Goal: Task Accomplishment & Management: Use online tool/utility

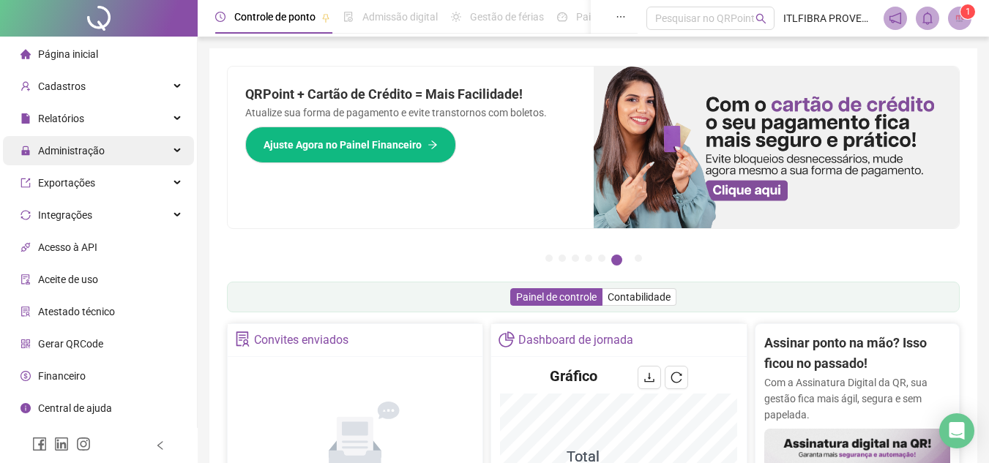
click at [78, 152] on span "Administração" at bounding box center [71, 151] width 67 height 12
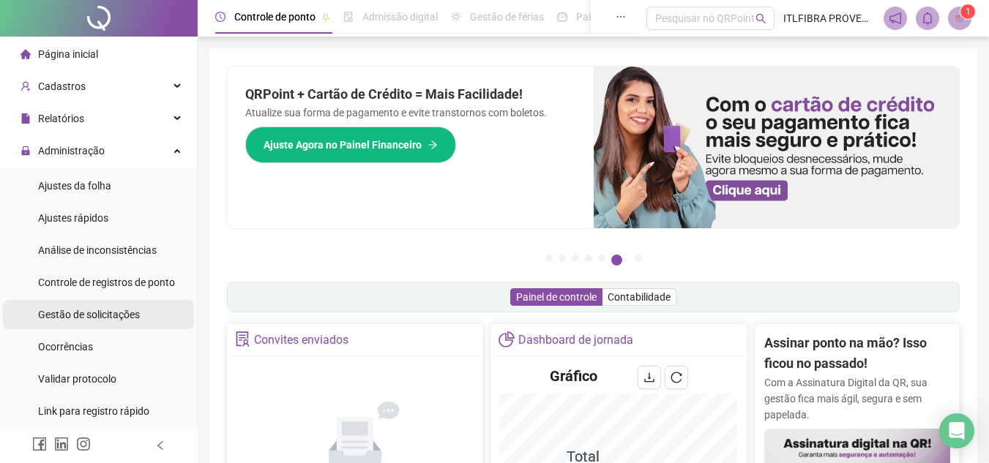
click at [141, 313] on li "Gestão de solicitações" at bounding box center [98, 314] width 191 height 29
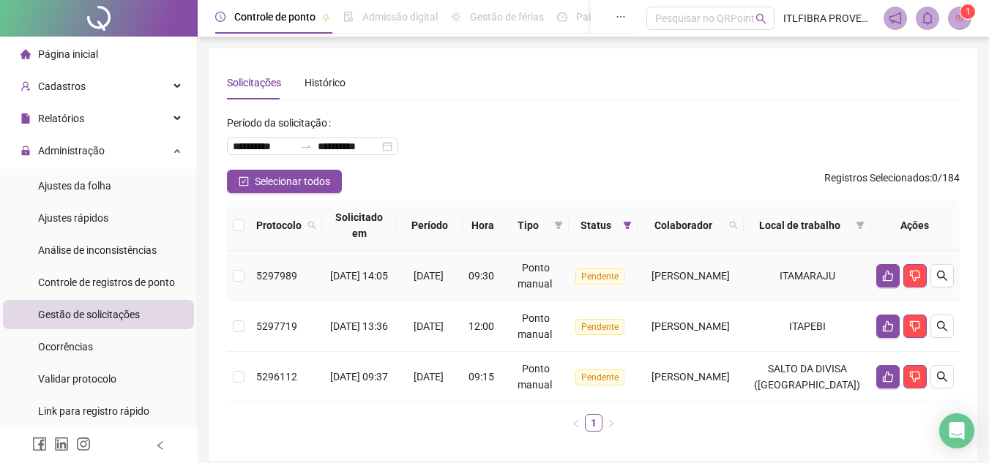
scroll to position [61, 0]
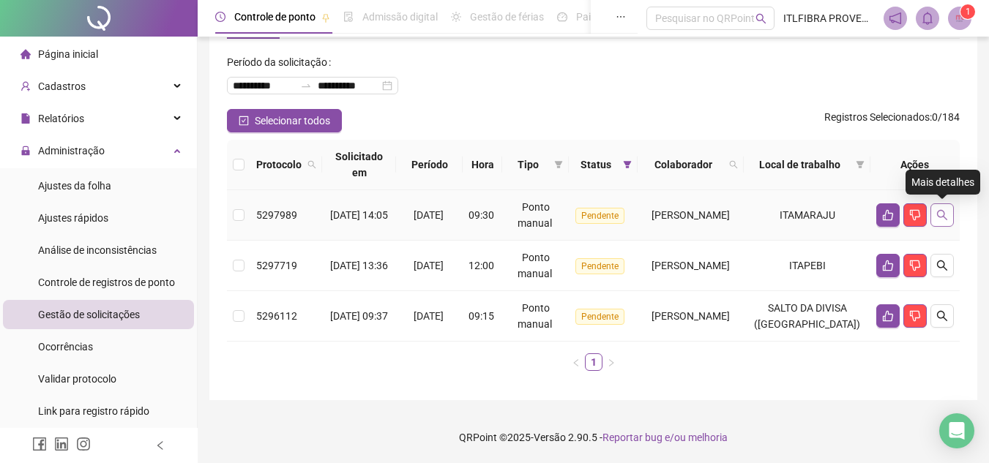
click at [941, 214] on icon "search" at bounding box center [942, 215] width 12 height 12
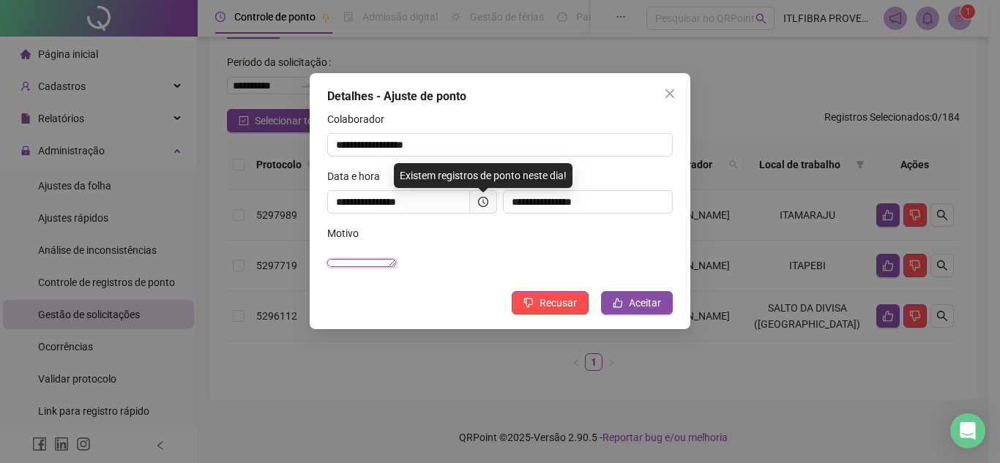
drag, startPoint x: 344, startPoint y: 256, endPoint x: 661, endPoint y: 281, distance: 317.9
click at [396, 267] on textarea "**********" at bounding box center [361, 263] width 69 height 8
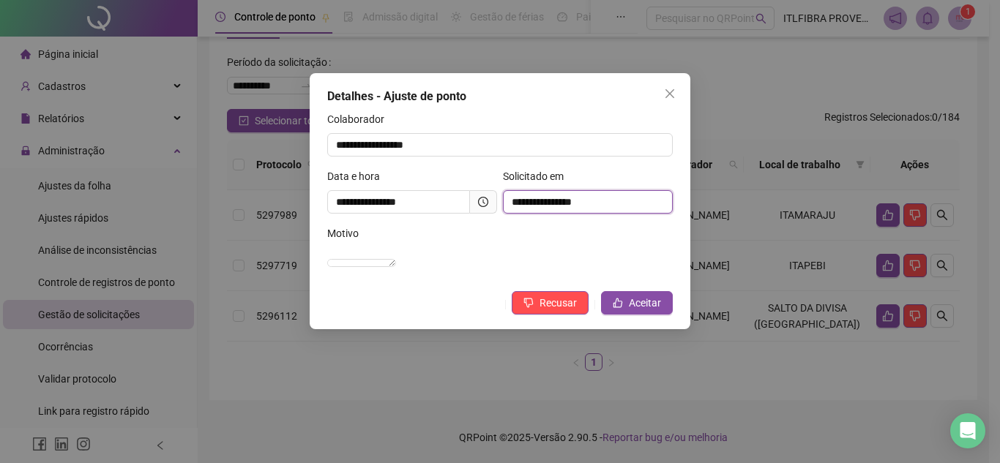
drag, startPoint x: 565, startPoint y: 201, endPoint x: 598, endPoint y: 201, distance: 32.9
click at [598, 201] on input "**********" at bounding box center [588, 201] width 170 height 23
click at [512, 202] on input "**********" at bounding box center [588, 201] width 170 height 23
click at [671, 100] on button "Close" at bounding box center [669, 93] width 23 height 23
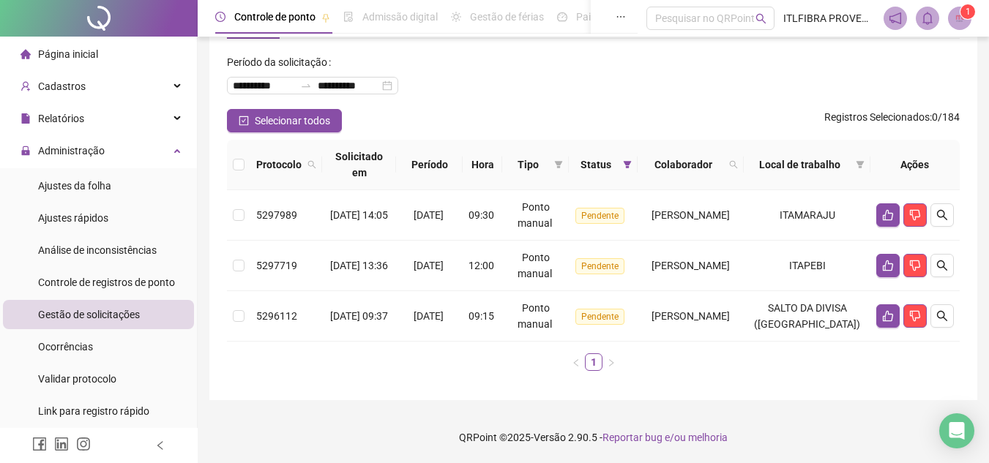
click at [108, 51] on li "Página inicial" at bounding box center [98, 54] width 191 height 29
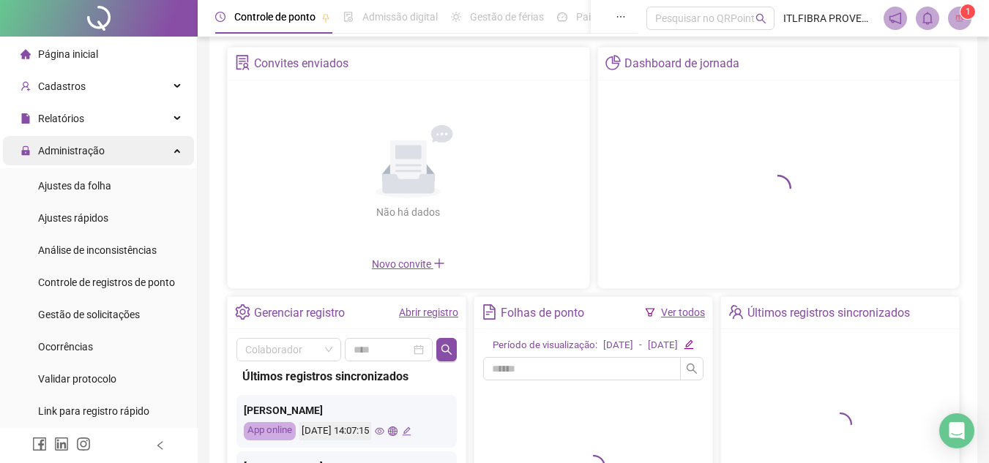
click at [134, 161] on div "Administração" at bounding box center [98, 150] width 191 height 29
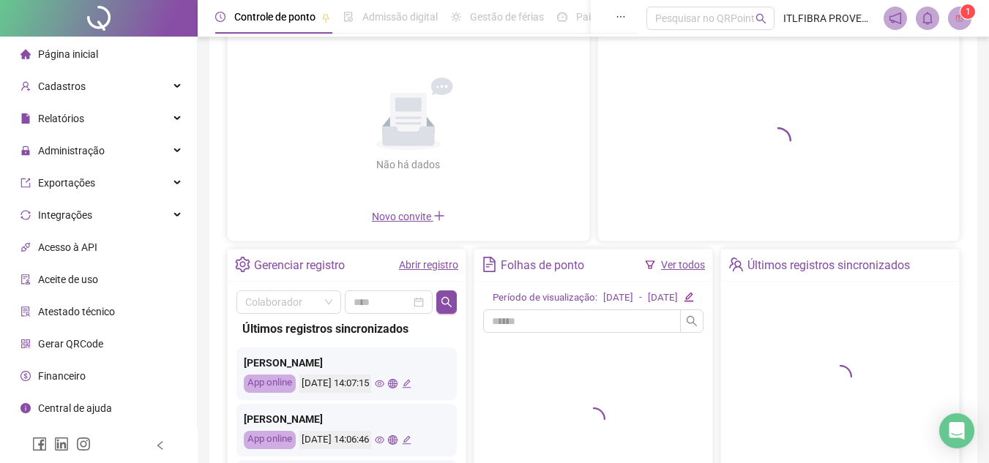
scroll to position [134, 0]
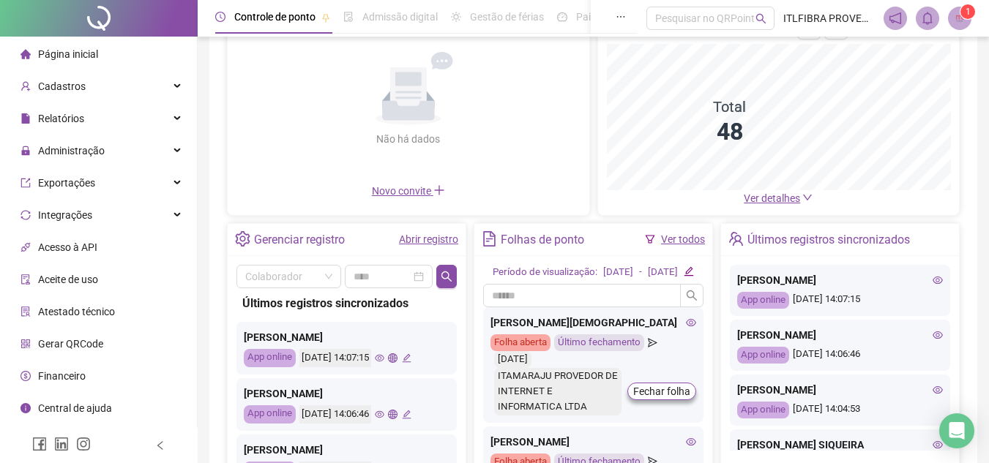
click at [433, 236] on link "Abrir registro" at bounding box center [428, 240] width 59 height 12
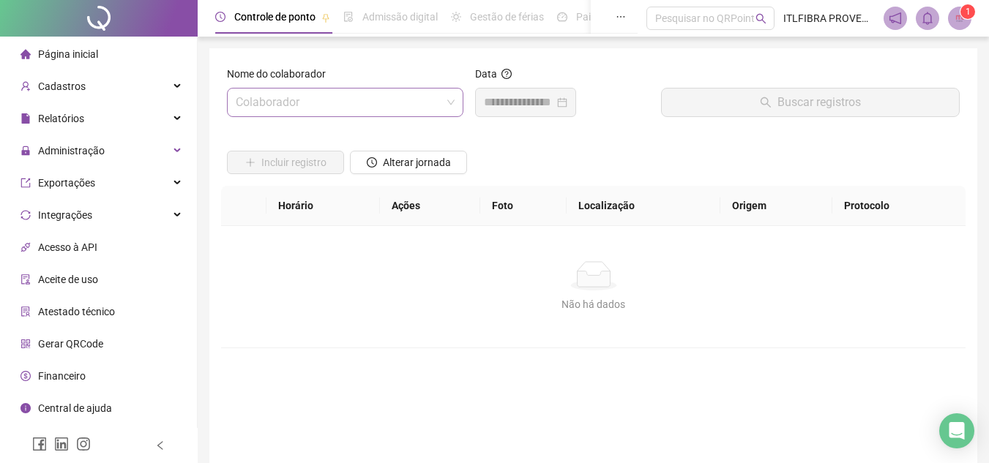
click at [301, 105] on input "search" at bounding box center [339, 103] width 206 height 28
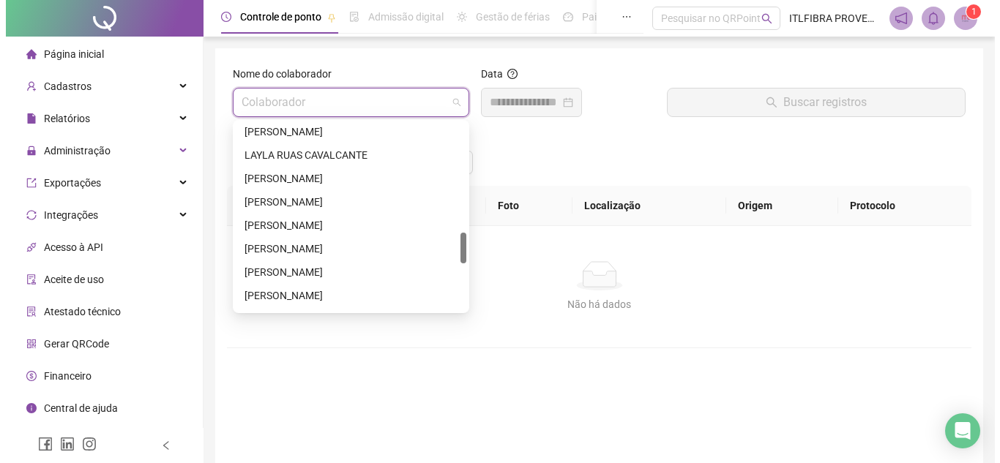
scroll to position [805, 0]
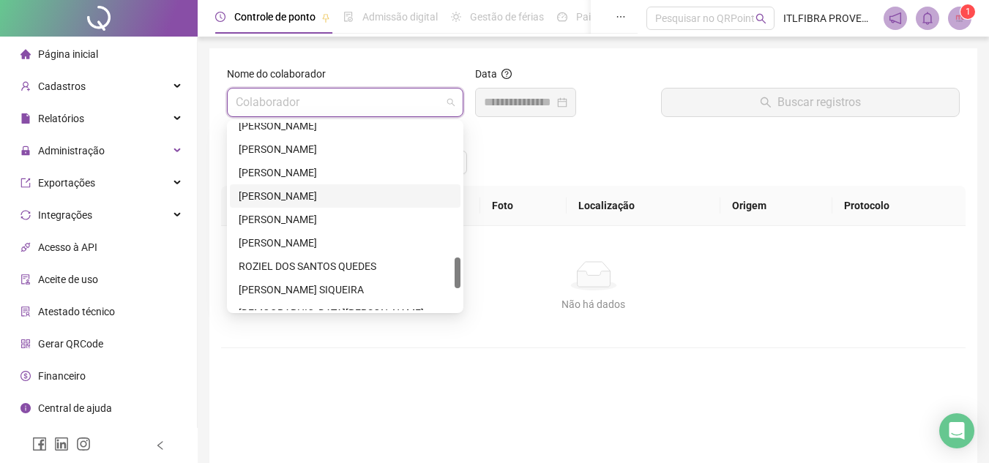
click at [313, 198] on div "[PERSON_NAME]" at bounding box center [345, 196] width 213 height 16
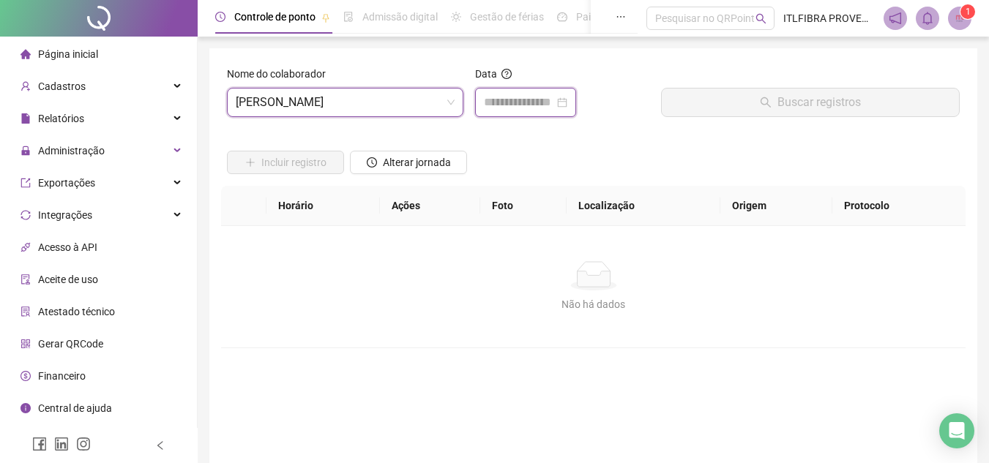
click at [504, 101] on input at bounding box center [519, 103] width 70 height 18
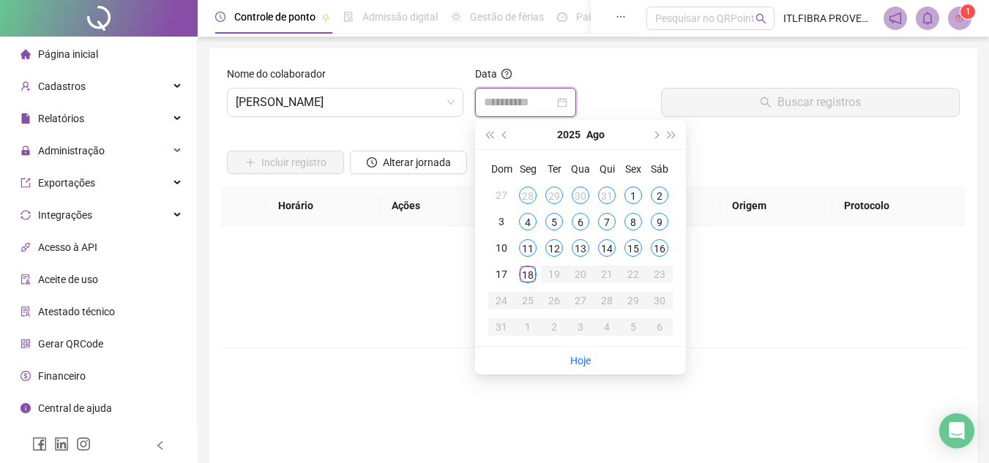
type input "**********"
click at [523, 276] on div "18" at bounding box center [528, 275] width 18 height 18
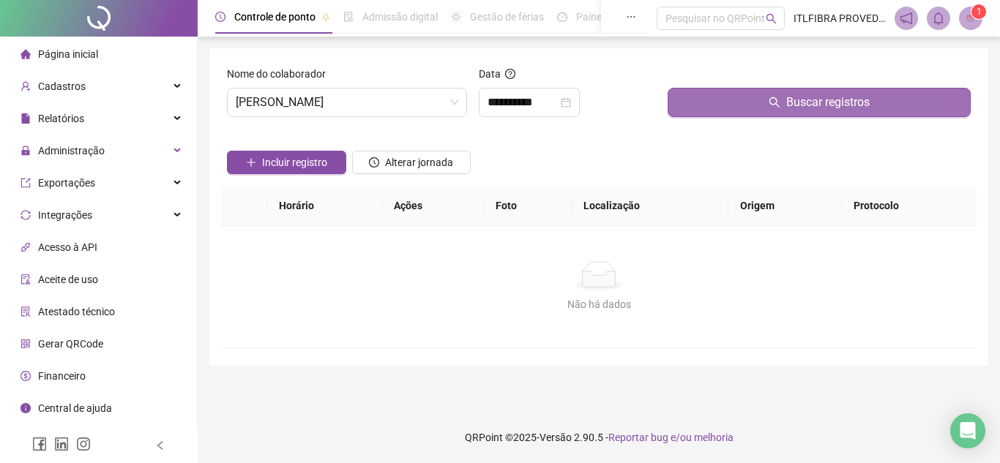
click at [706, 107] on button "Buscar registros" at bounding box center [819, 102] width 303 height 29
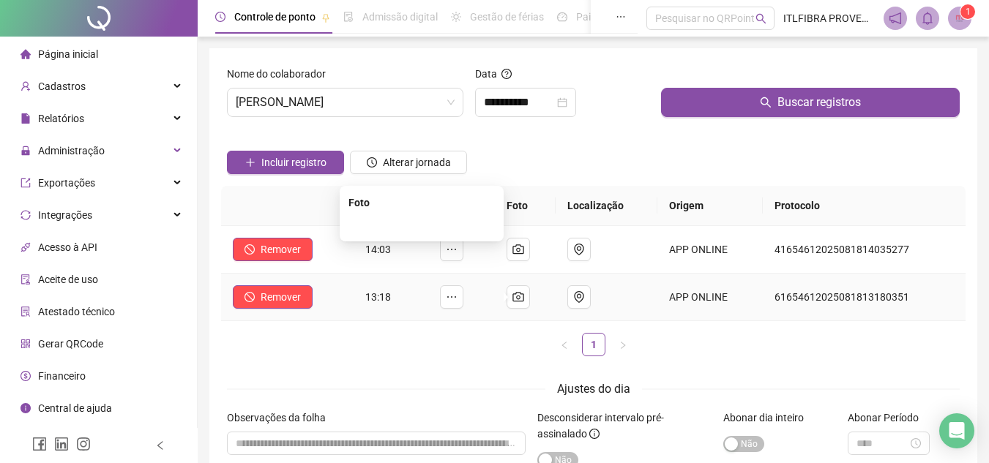
click at [422, 225] on img at bounding box center [422, 225] width 0 height 0
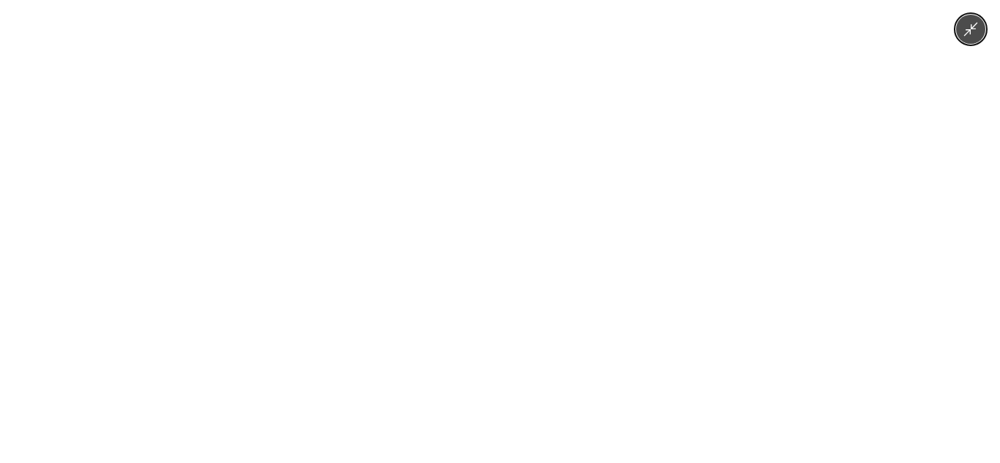
click at [979, 34] on button "Minimize image" at bounding box center [970, 29] width 29 height 29
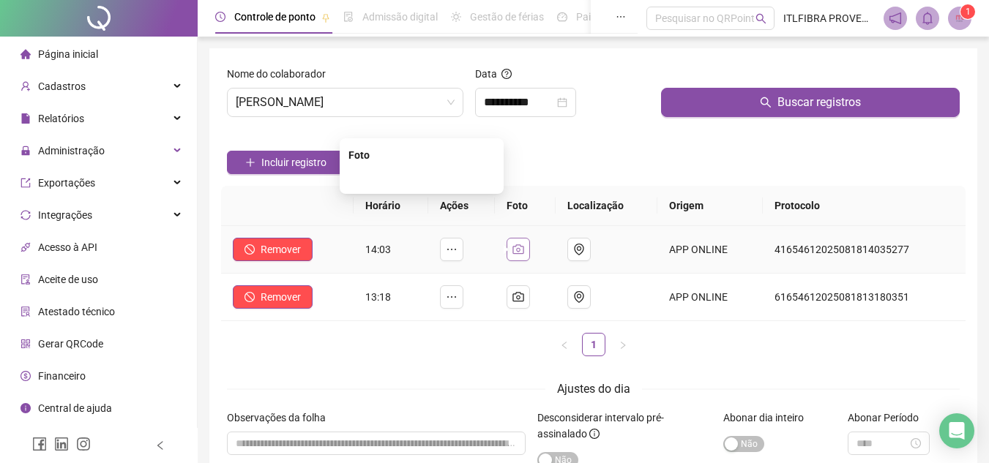
click at [523, 246] on icon "camera" at bounding box center [518, 250] width 12 height 12
click at [422, 178] on img at bounding box center [422, 178] width 0 height 0
